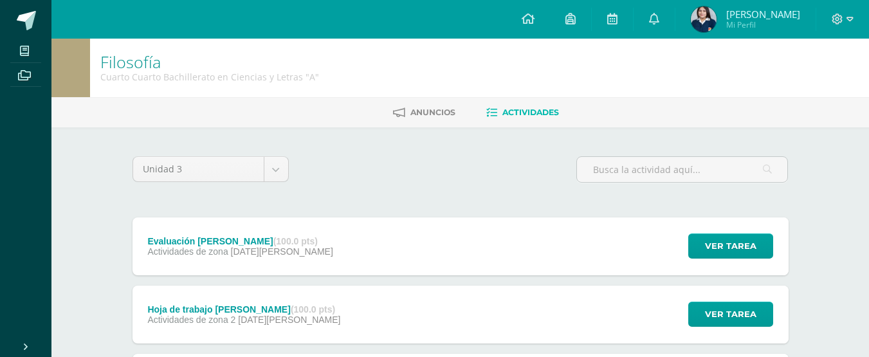
drag, startPoint x: 187, startPoint y: 110, endPoint x: 183, endPoint y: 122, distance: 12.2
click at [183, 122] on ul "Anuncios Actividades" at bounding box center [475, 112] width 817 height 21
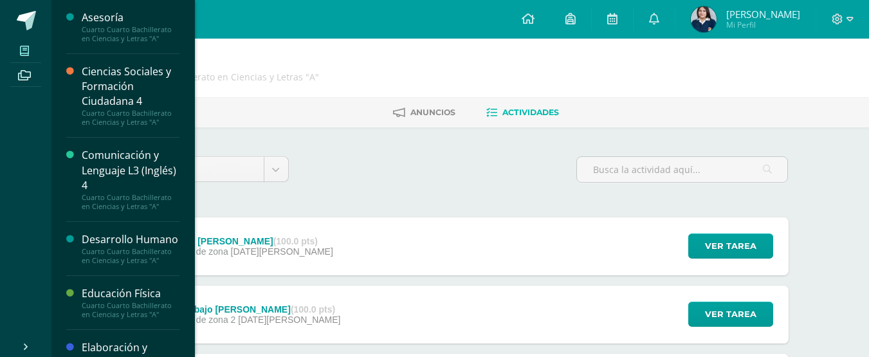
click at [25, 47] on icon at bounding box center [24, 51] width 9 height 10
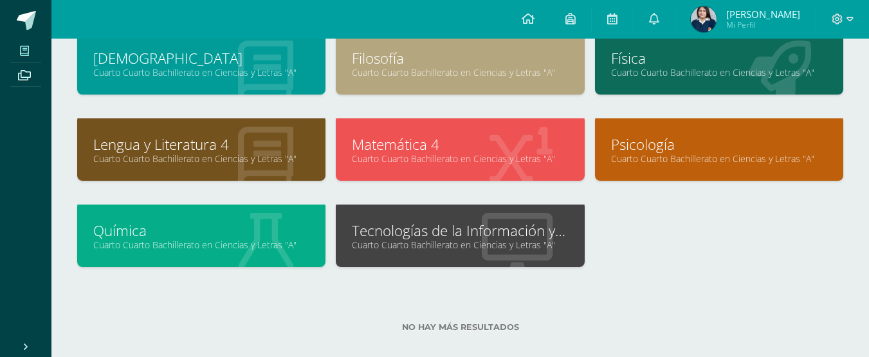
scroll to position [268, 0]
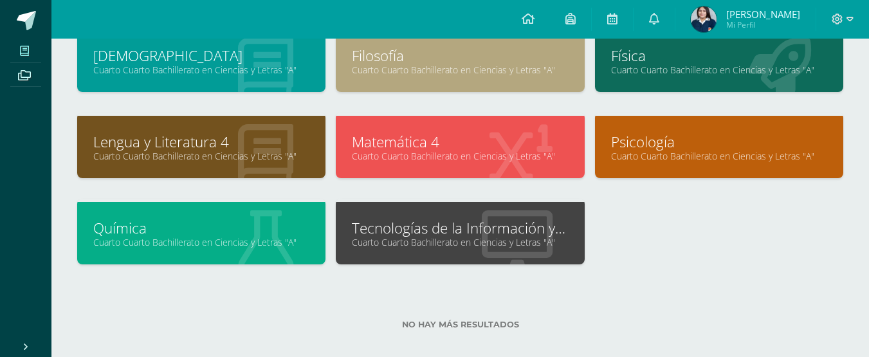
click at [541, 234] on link "Tecnologías de la Información y la Comunicación 4" at bounding box center [460, 228] width 216 height 20
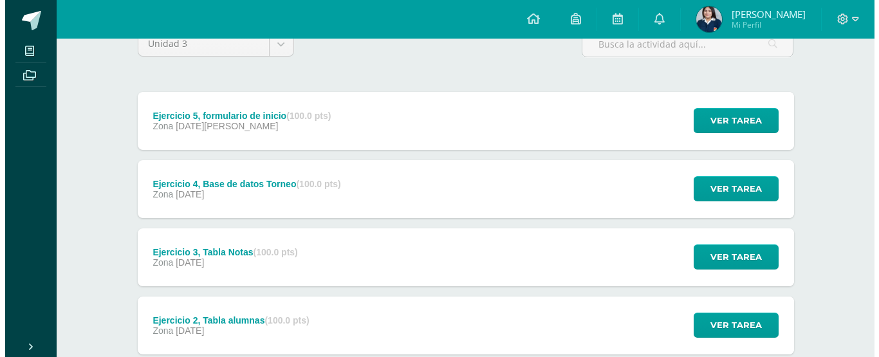
scroll to position [127, 0]
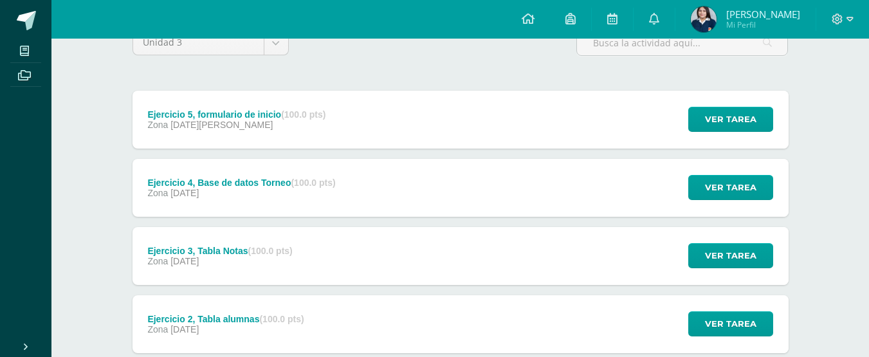
click at [440, 183] on div "Ejercicio 4, Base de datos Torneo (100.0 pts) Zona 28 de Julio Ver tarea Ejerci…" at bounding box center [460, 188] width 656 height 58
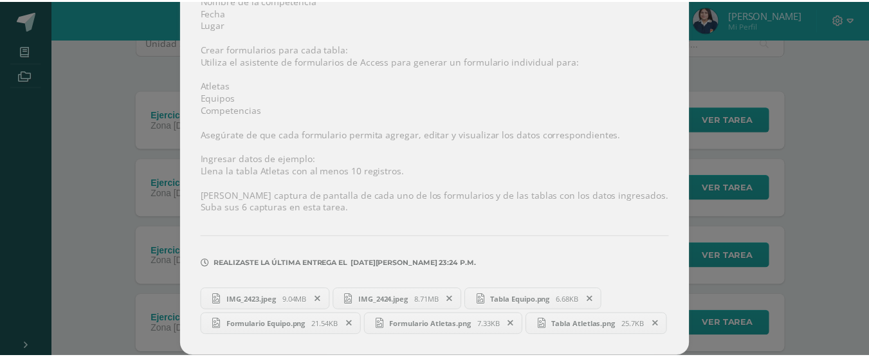
scroll to position [558, 0]
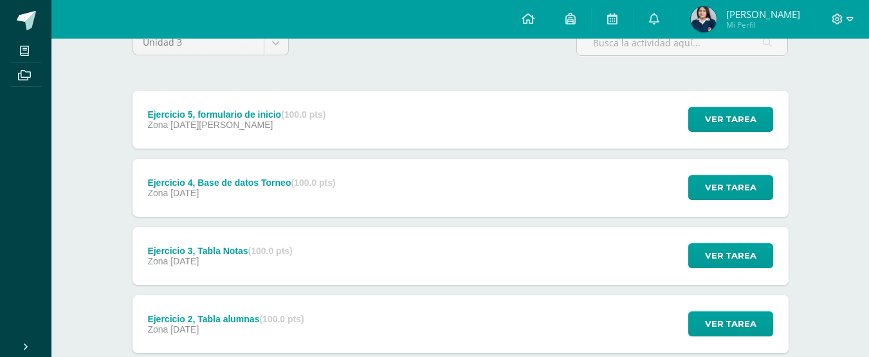
click at [314, 263] on div "Ejercicio 3, Tabla Notas (100.0 pts) Zona 28 de Julio Ver tarea Ejercicio 3, Ta…" at bounding box center [460, 256] width 656 height 58
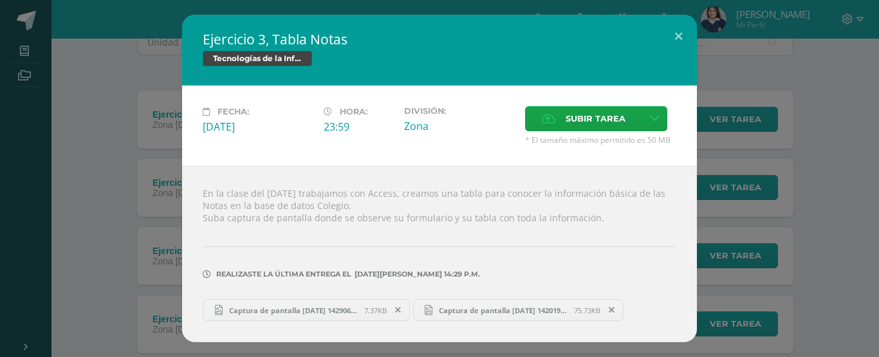
click at [799, 181] on div "Ejercicio 3, Tabla Notas Tecnologías de la Información y la Comunicación 4 Fech…" at bounding box center [439, 178] width 868 height 327
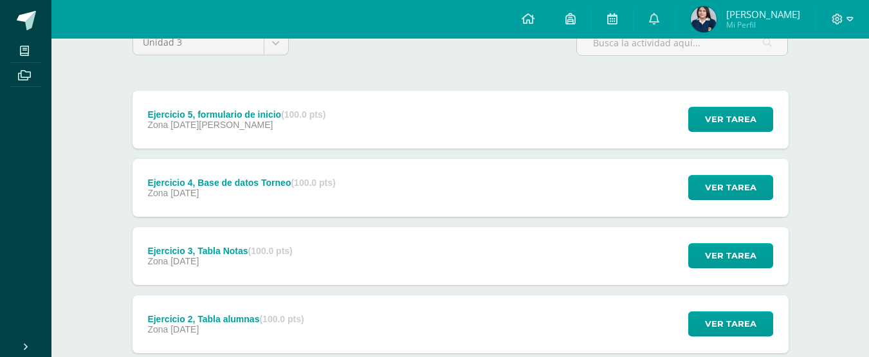
click at [316, 334] on div "Ejercicio 2, Tabla alumnas (100.0 pts) Zona [DATE]" at bounding box center [225, 324] width 187 height 58
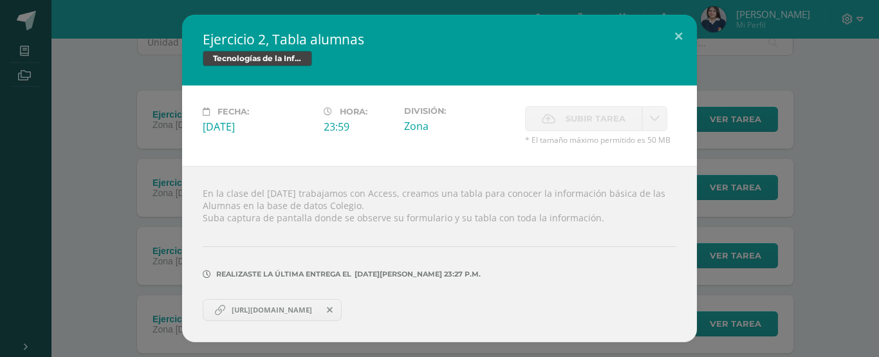
click at [775, 54] on div "Ejercicio 2, Tabla alumnas Tecnologías de la Información y la Comunicación 4 Fe…" at bounding box center [439, 178] width 868 height 327
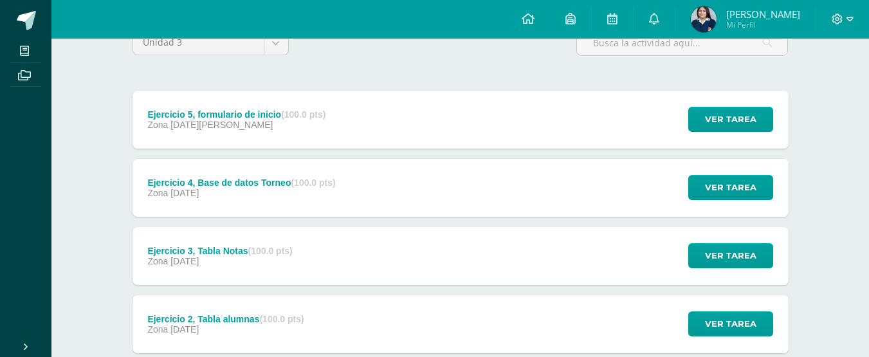
click at [716, 24] on img at bounding box center [704, 19] width 26 height 26
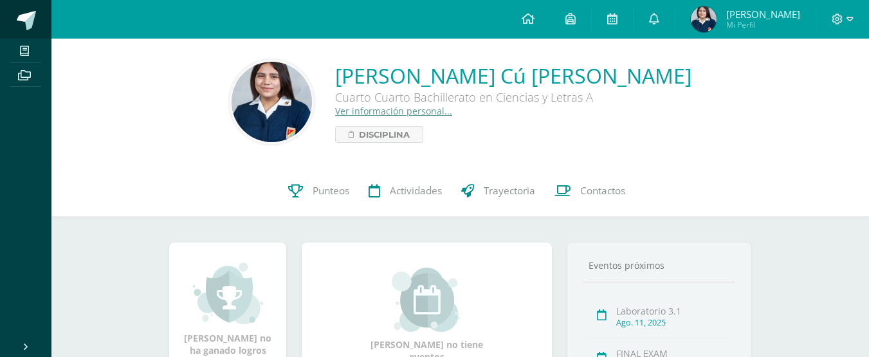
click at [33, 19] on span at bounding box center [26, 20] width 19 height 19
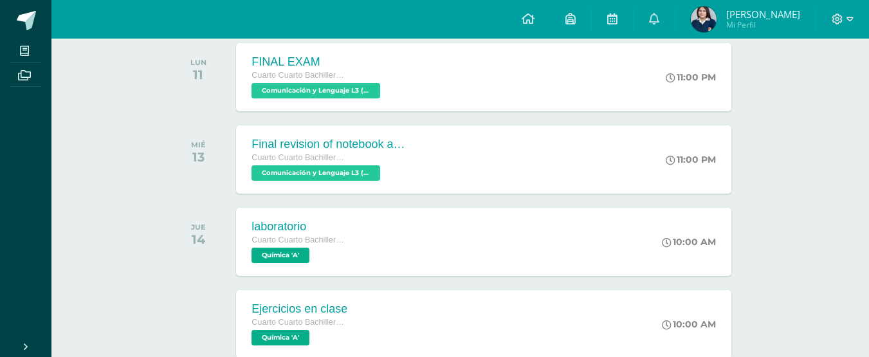
scroll to position [295, 0]
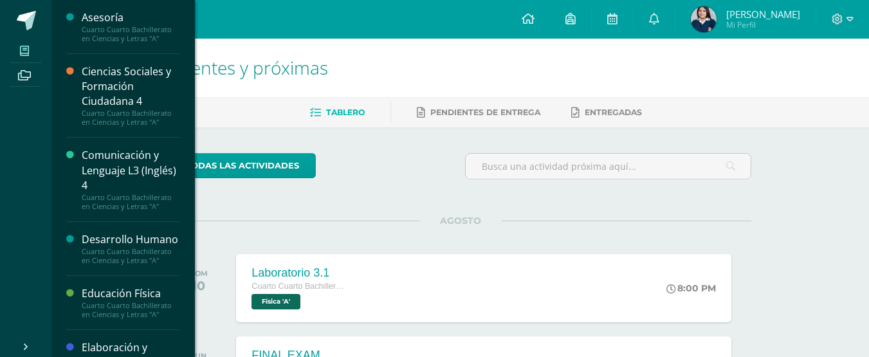
click at [30, 44] on span at bounding box center [24, 50] width 29 height 17
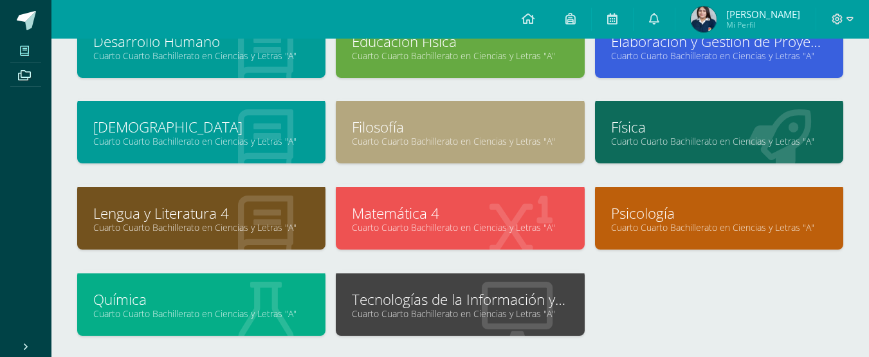
scroll to position [259, 0]
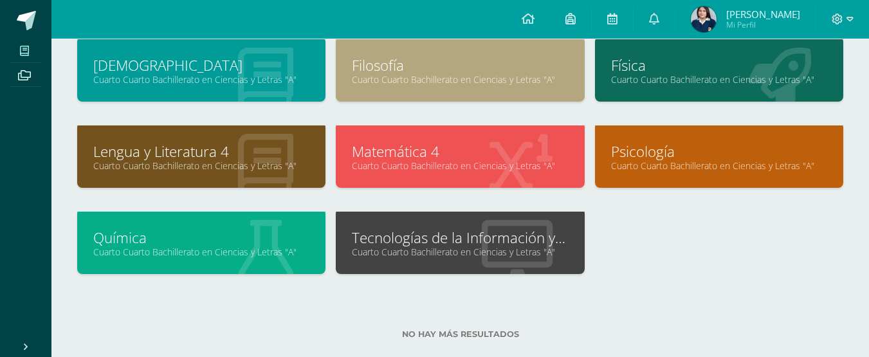
click at [508, 251] on link "Cuarto Cuarto Bachillerato en Ciencias y Letras "A"" at bounding box center [460, 252] width 216 height 12
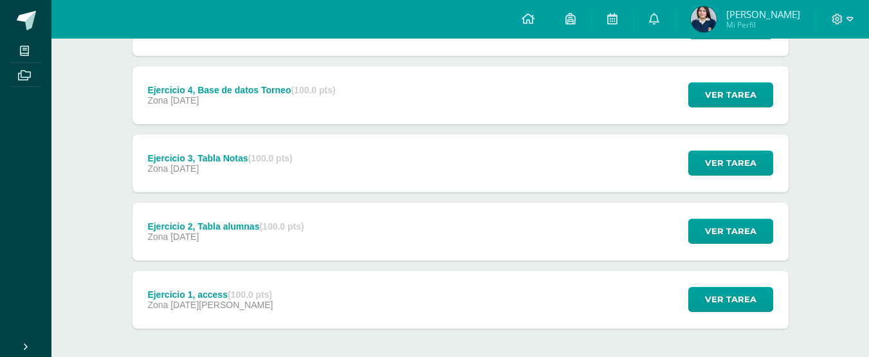
scroll to position [277, 0]
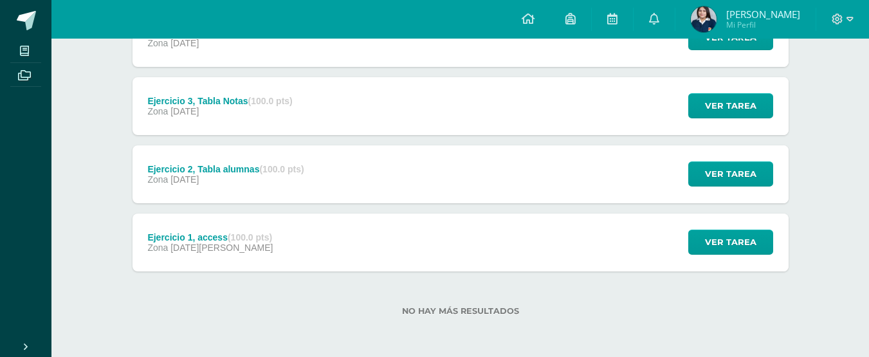
click at [549, 248] on div "Ejercicio 1, access (100.0 pts) Zona 07 de Julio Ver tarea Ejercicio 1, access …" at bounding box center [460, 243] width 656 height 58
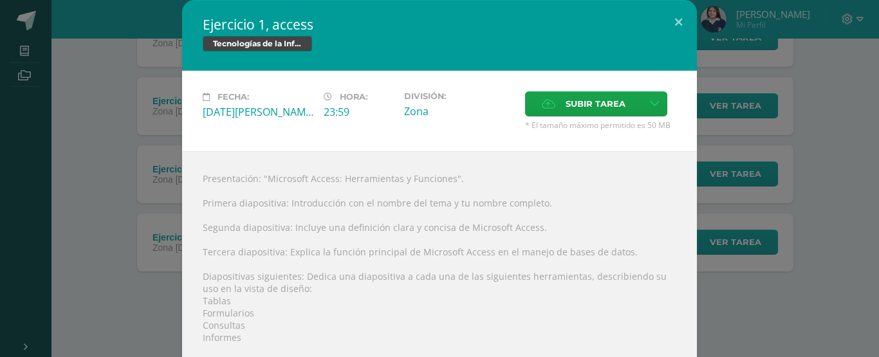
click at [776, 139] on div "Ejercicio 1, access Tecnologías de la Información y la Comunicación 4 Fecha: Lu…" at bounding box center [439, 280] width 868 height 560
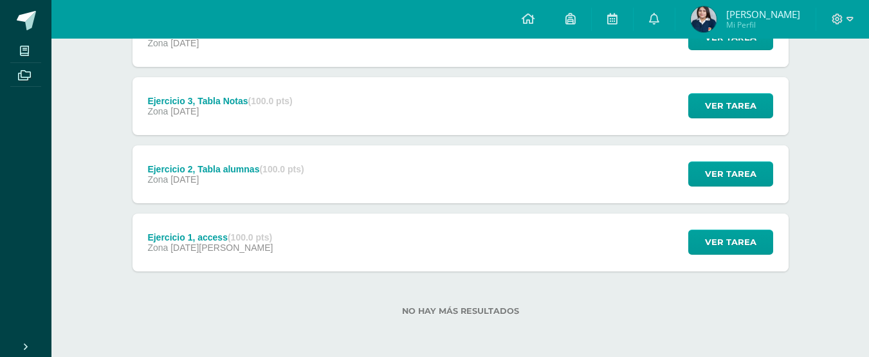
click at [523, 238] on div "Ejercicio 1, access (100.0 pts) Zona 07 de Julio Ver tarea Ejercicio 1, access …" at bounding box center [460, 243] width 656 height 58
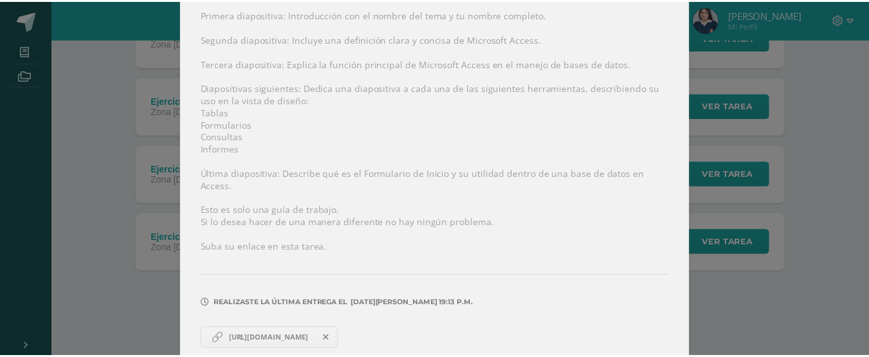
scroll to position [190, 0]
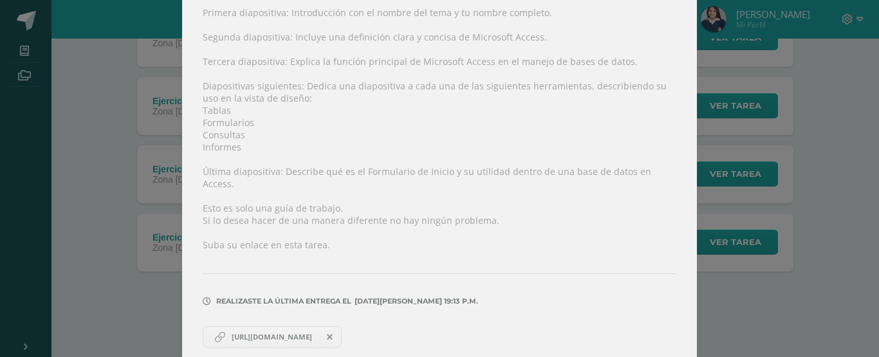
click at [294, 332] on span "https://www.canva.com/design/DAGsiXz7eJU/mCdZXx-ZU821vo_qX5qy3Q/edit?utm_conten…" at bounding box center [271, 337] width 93 height 10
click at [131, 166] on div "Ejercicio 1, access Tecnologías de la Información y la Comunicación 4 Fecha: Lu…" at bounding box center [439, 90] width 868 height 560
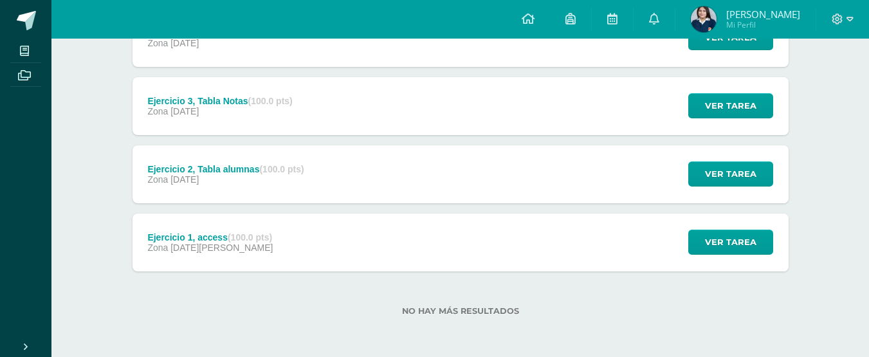
click at [296, 186] on div "Ejercicio 2, Tabla alumnas (100.0 pts) Zona 28 de Julio" at bounding box center [225, 174] width 187 height 58
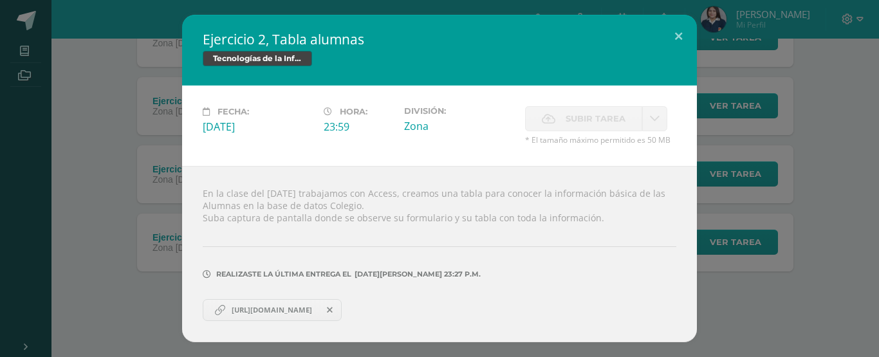
click at [280, 303] on link "https://www.canva.com/design/DAGuhXDQf4k/iQ1OkdinSeYqolNPhKBcOQ/edit?utm_conten…" at bounding box center [272, 310] width 139 height 22
drag, startPoint x: 201, startPoint y: 147, endPoint x: 194, endPoint y: 149, distance: 7.8
click at [194, 149] on div "Fecha: Lunes 28 de Julio Hora: 23:59 División: Zona" at bounding box center [439, 126] width 515 height 80
click at [681, 35] on button at bounding box center [678, 37] width 37 height 44
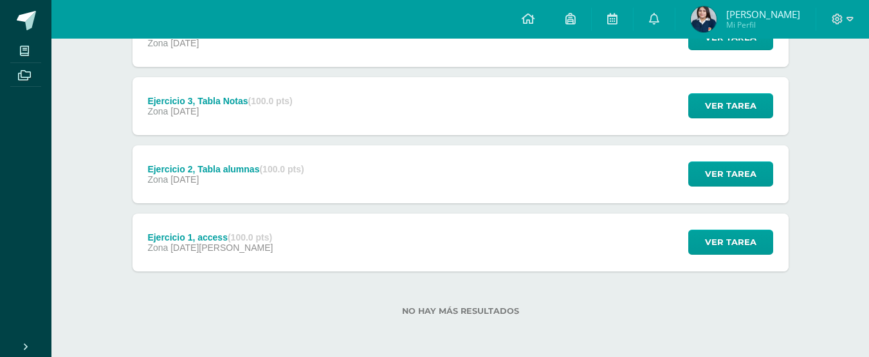
click at [512, 100] on div "Ejercicio 3, Tabla Notas (100.0 pts) Zona 28 de Julio Ver tarea Ejercicio 3, Ta…" at bounding box center [460, 106] width 656 height 58
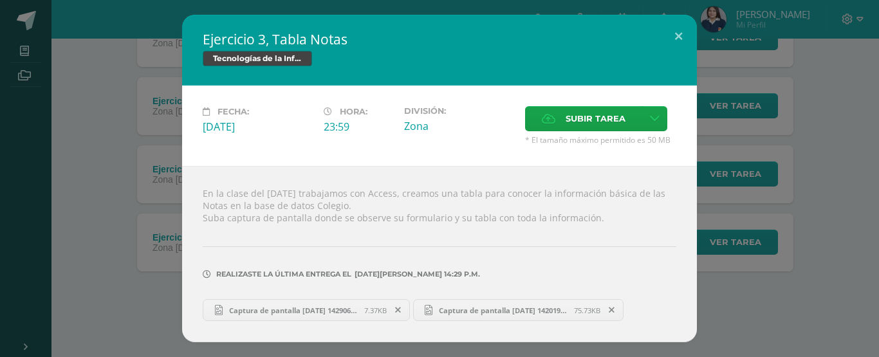
drag, startPoint x: 739, startPoint y: 178, endPoint x: 878, endPoint y: 176, distance: 138.9
click at [743, 179] on div "Ejercicio 3, Tabla Notas Tecnologías de la Información y la Comunicación 4 Fech…" at bounding box center [439, 178] width 868 height 327
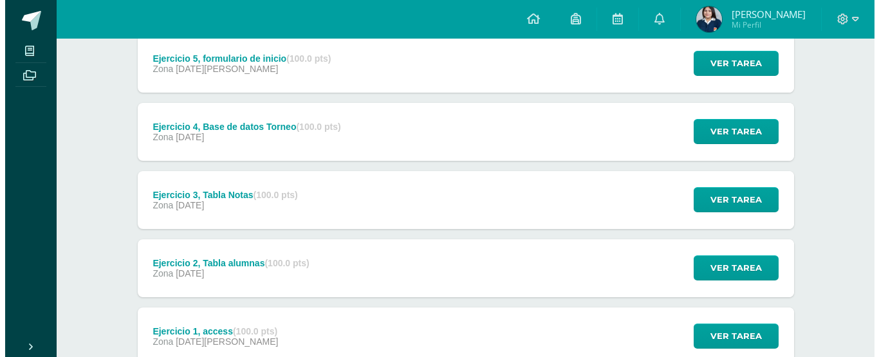
scroll to position [177, 0]
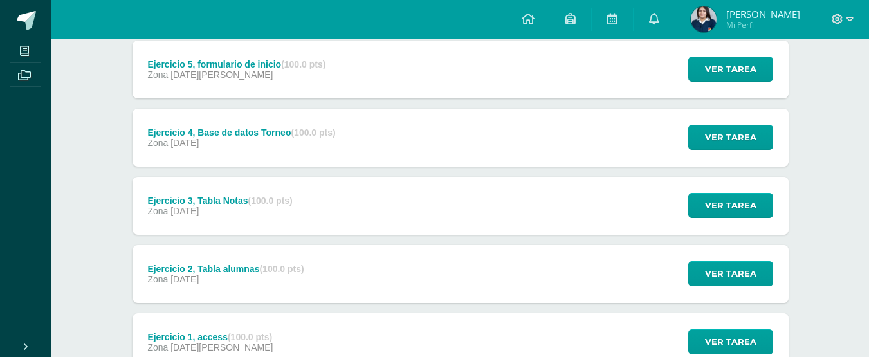
click at [515, 147] on div "Ejercicio 4, Base de datos Torneo (100.0 pts) Zona 28 de Julio Ver tarea Ejerci…" at bounding box center [460, 138] width 656 height 58
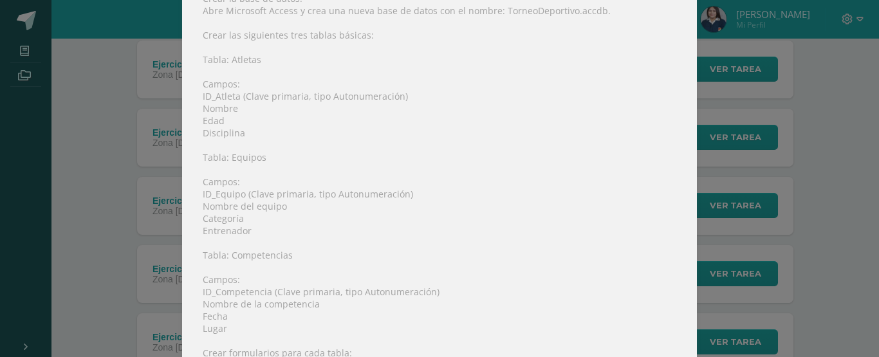
scroll to position [83, 0]
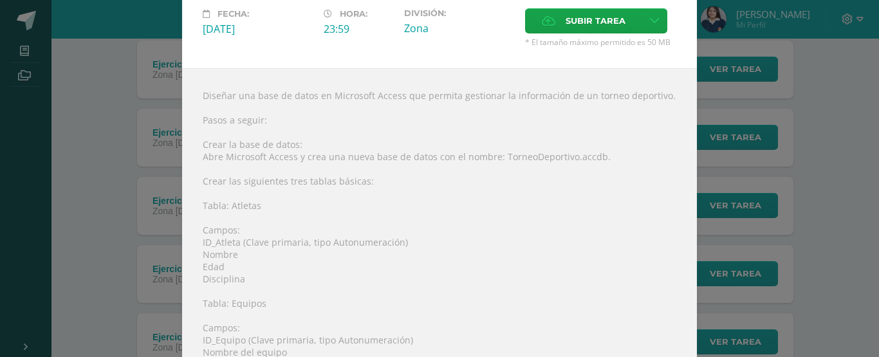
click at [781, 120] on div "Ejercicio 4, Base de datos Torneo Tecnologías de la Información y la Comunicaci…" at bounding box center [439, 362] width 868 height 890
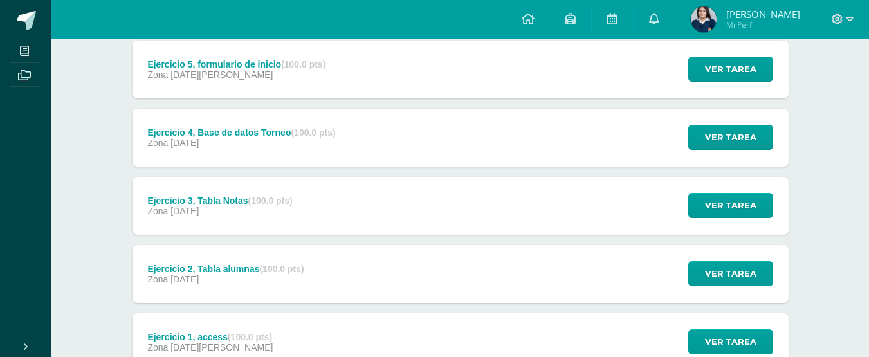
click at [469, 63] on div "Ejercicio 5, formulario de inicio (100.0 pts) Zona 04 de Agosto Ver tarea Ejerc…" at bounding box center [460, 70] width 656 height 58
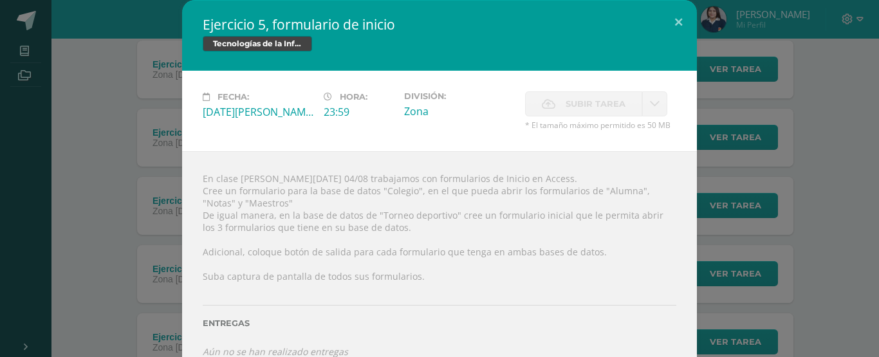
click at [576, 106] on span "Subir tarea" at bounding box center [595, 104] width 60 height 24
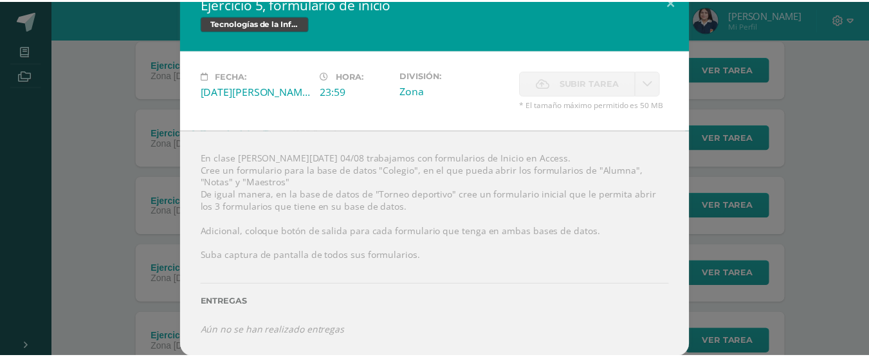
scroll to position [22, 0]
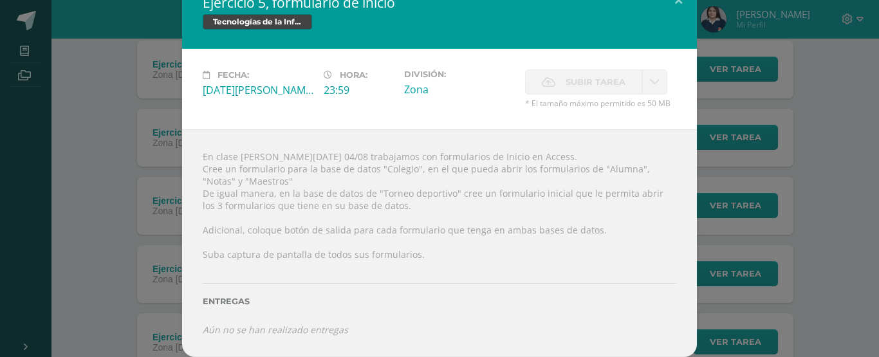
click at [751, 256] on div "Ejercicio 5, formulario de inicio Tecnologías de la Información y la Comunicaci…" at bounding box center [439, 167] width 868 height 379
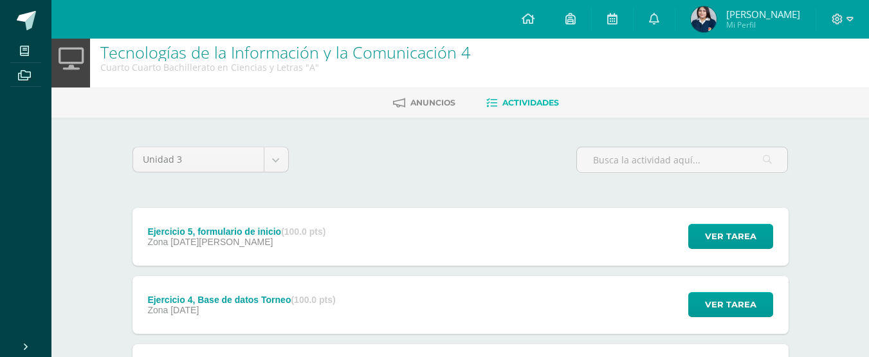
scroll to position [6, 0]
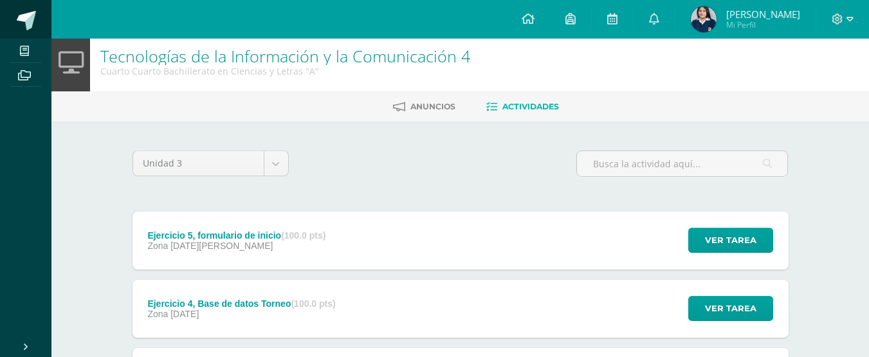
click at [41, 12] on span at bounding box center [71, 21] width 60 height 27
